Goal: Information Seeking & Learning: Learn about a topic

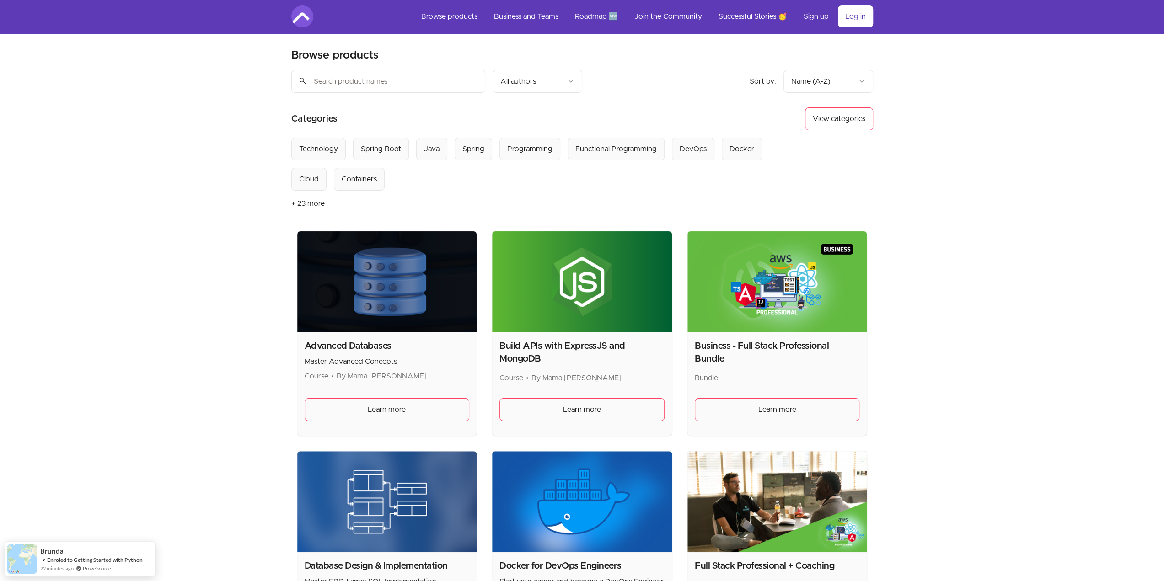
drag, startPoint x: 989, startPoint y: 116, endPoint x: 913, endPoint y: 163, distance: 90.1
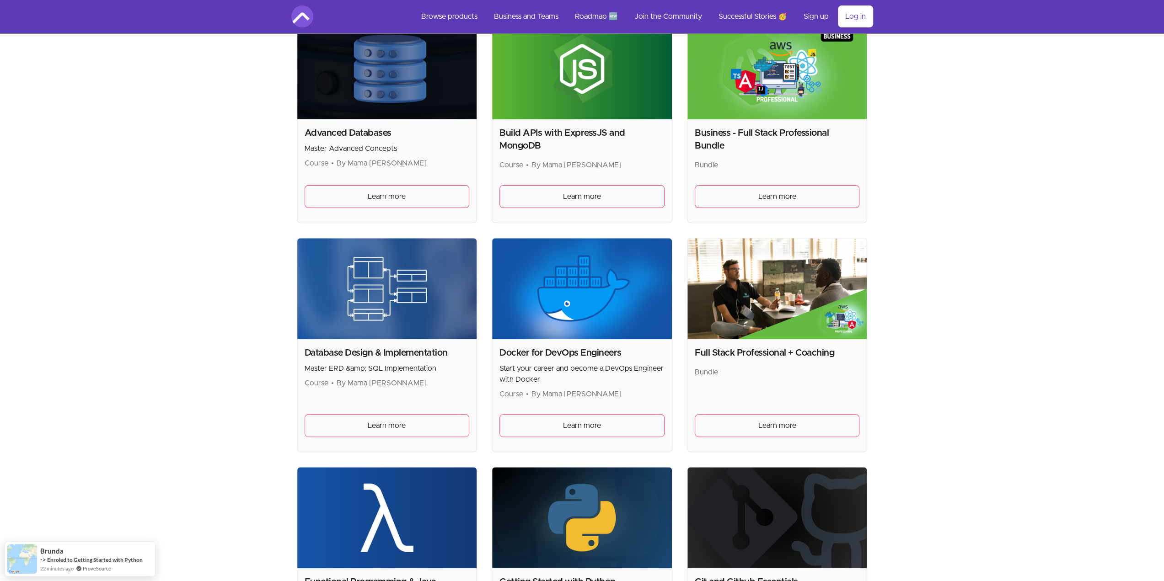
scroll to position [320, 0]
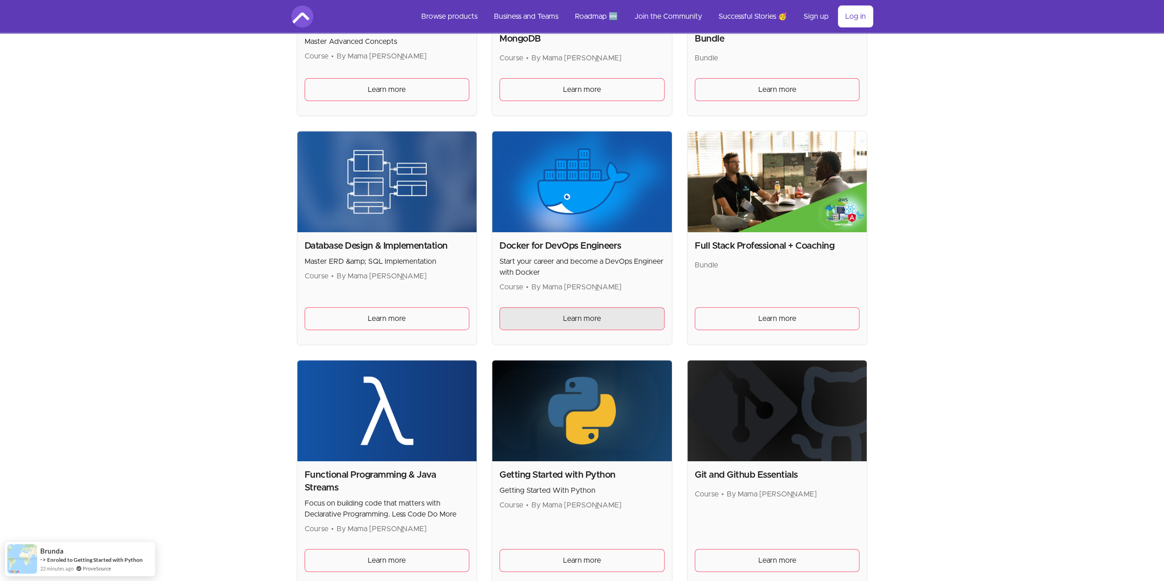
click at [614, 312] on link "Learn more" at bounding box center [581, 318] width 165 height 23
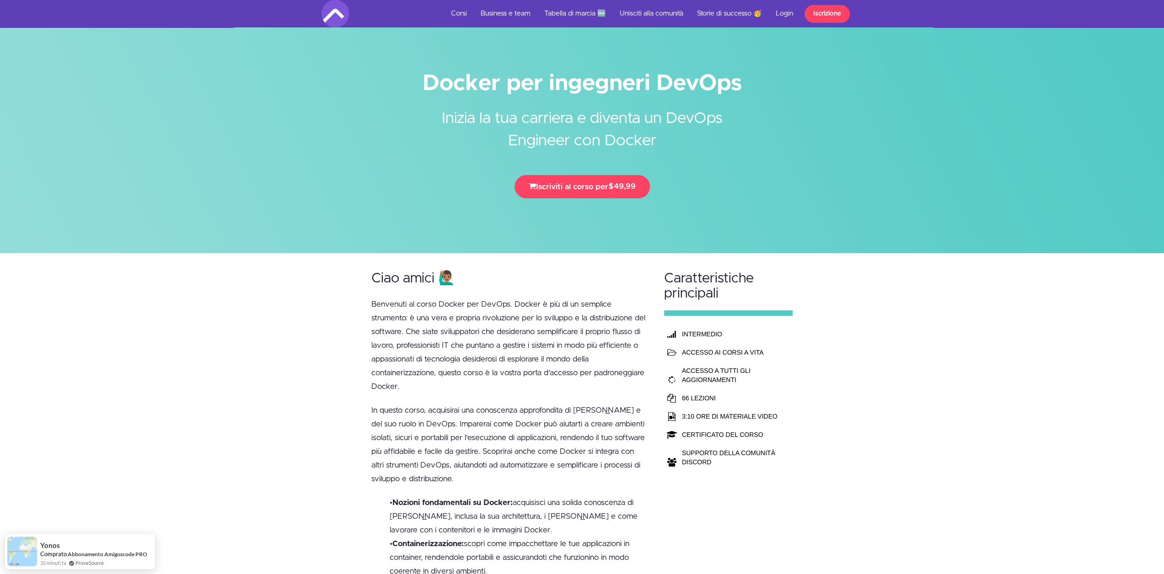
click at [336, 317] on div "Ciao amici 🙋🏽‍♂️ Benvenuti al corso Docker per DevOps. Docker è più di un sempl…" at bounding box center [582, 477] width 1164 height 448
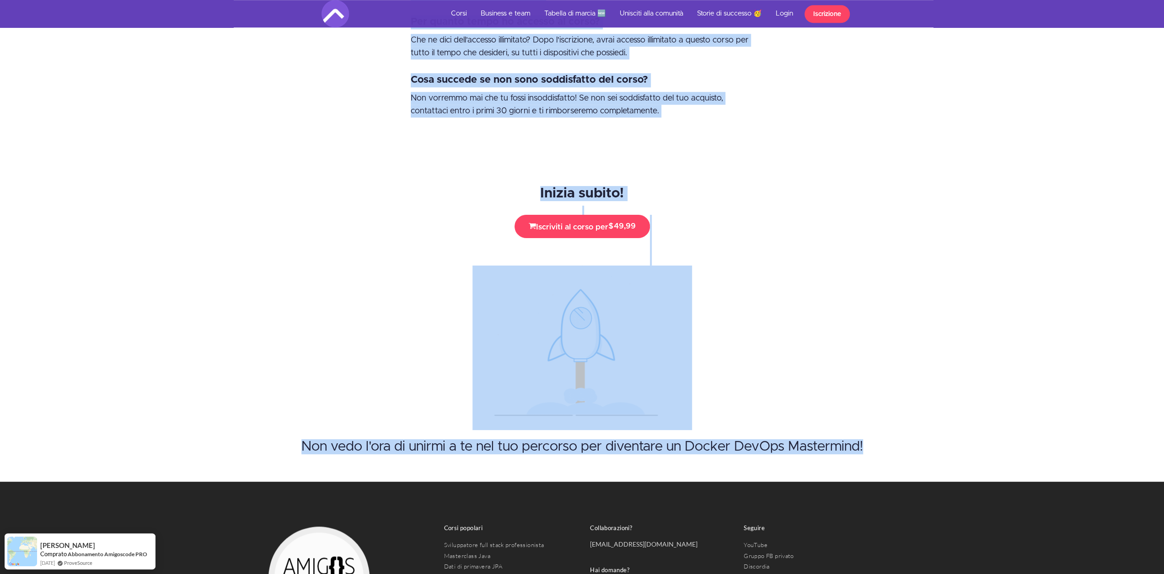
scroll to position [4331, 0]
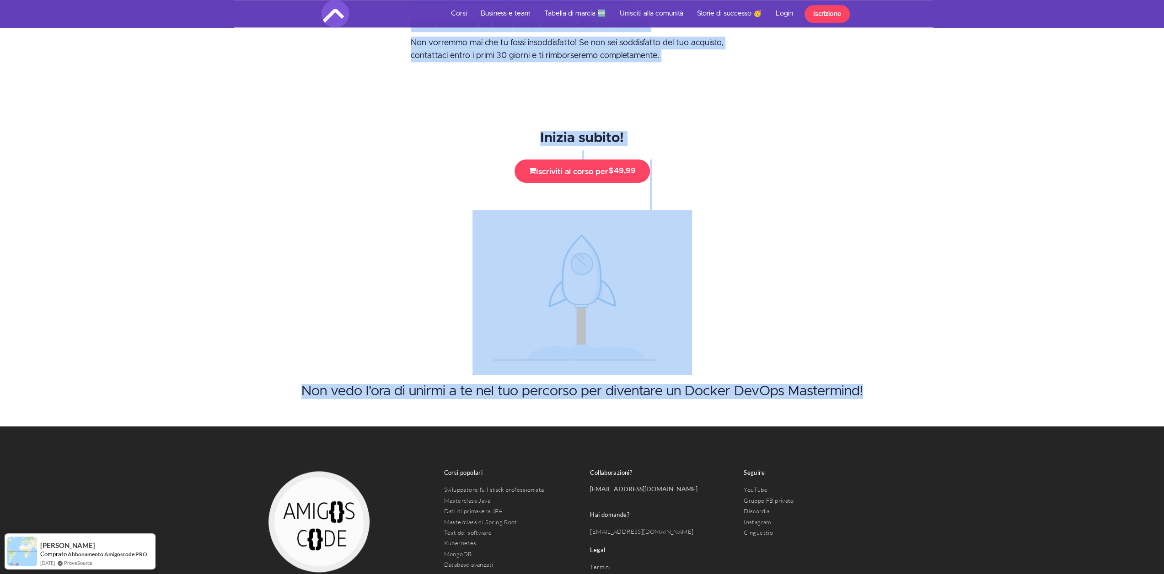
copy div "lorem ips dolorsita ConSec Adipis el sed doeiusmo t incidid ut LabOre Etdolore …"
drag, startPoint x: 434, startPoint y: 87, endPoint x: 756, endPoint y: 571, distance: 581.1
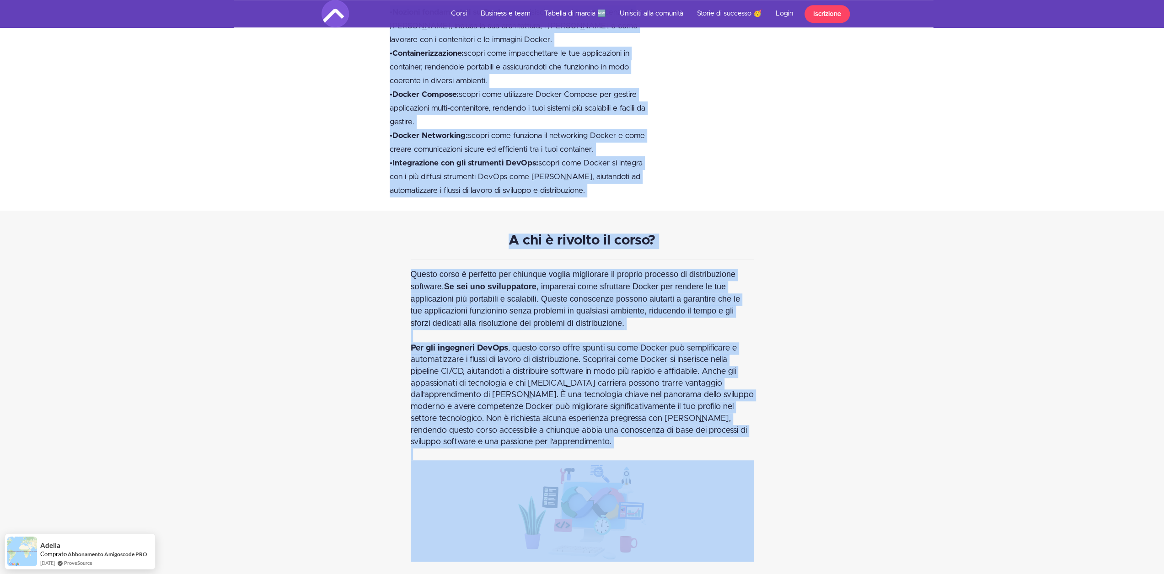
scroll to position [0, 0]
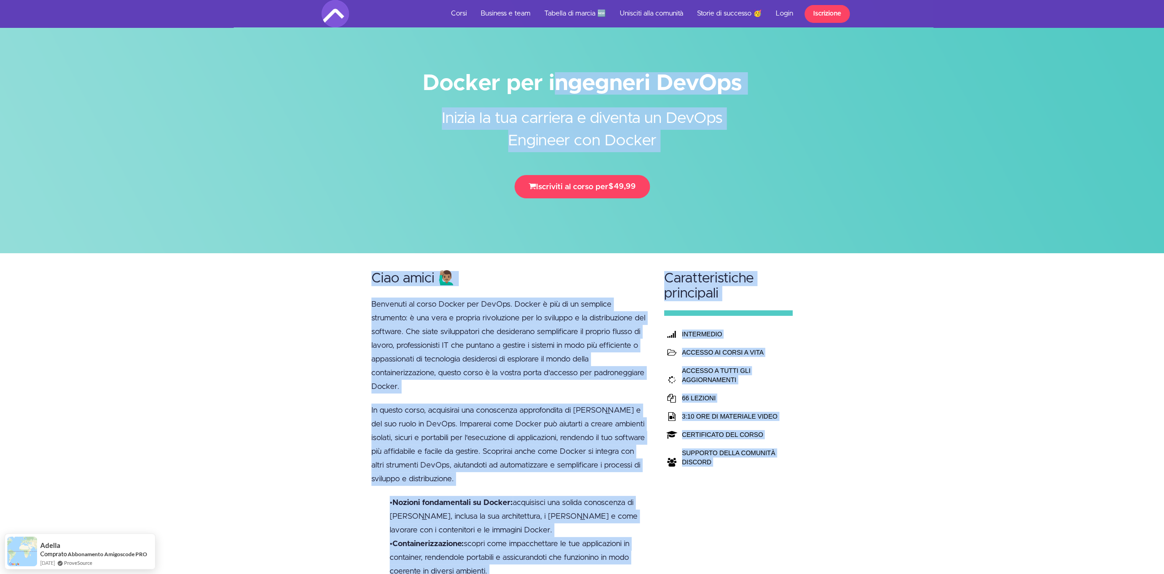
copy div "ocker per ingegneri DevOps Inizia la tua carriera e diventa un DevOps Engineer …"
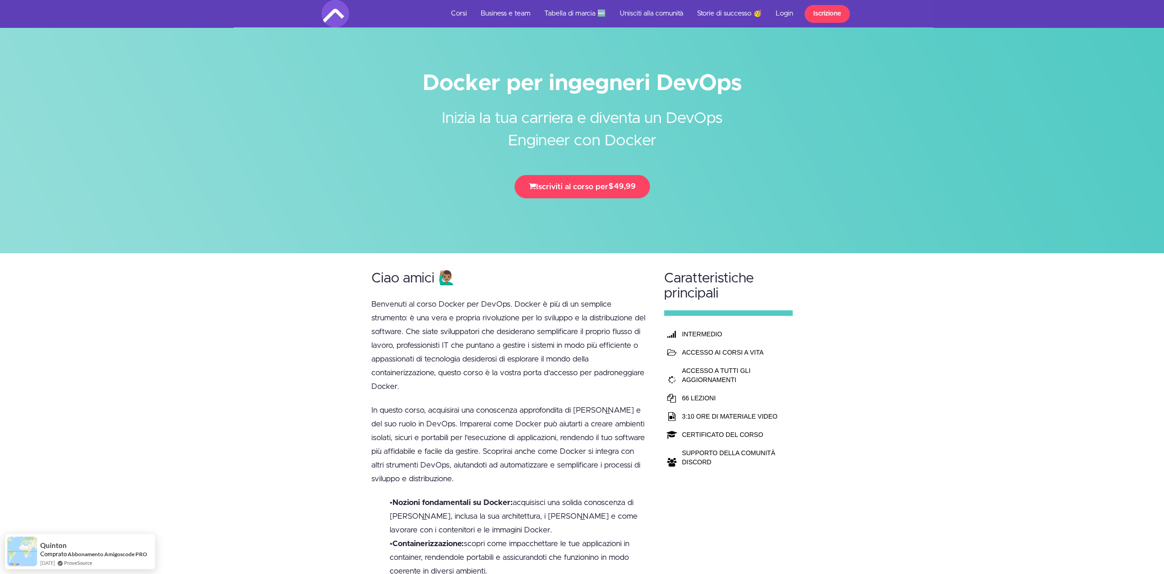
drag, startPoint x: 237, startPoint y: 235, endPoint x: 236, endPoint y: 231, distance: 4.7
click at [237, 233] on div at bounding box center [582, 126] width 1164 height 253
